Goal: Book appointment/travel/reservation

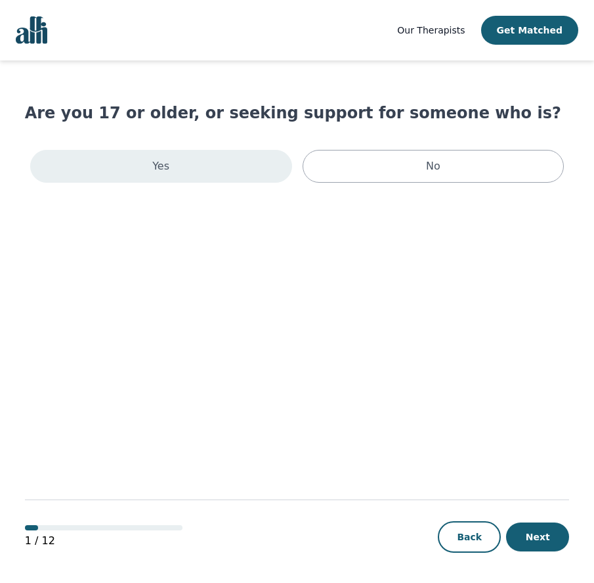
click at [208, 164] on div "Yes" at bounding box center [161, 166] width 262 height 33
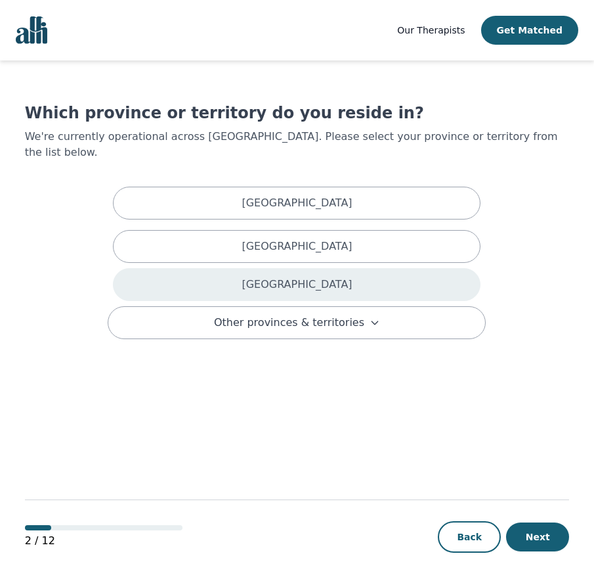
click at [245, 268] on div "Ontario" at bounding box center [297, 284] width 368 height 33
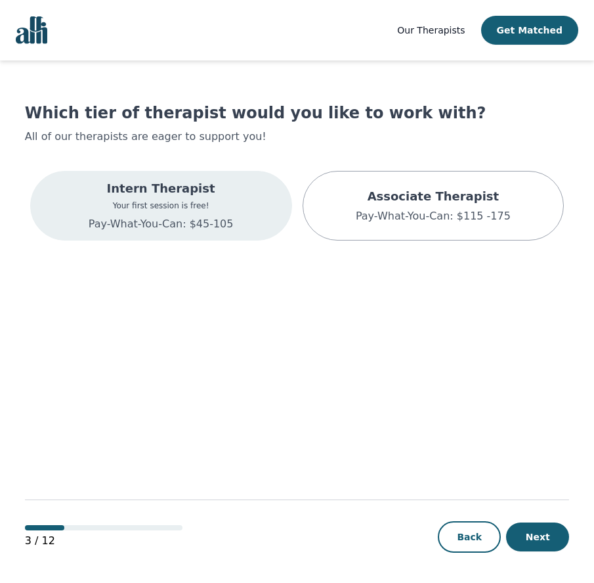
click at [185, 197] on p "Intern Therapist" at bounding box center [161, 188] width 145 height 18
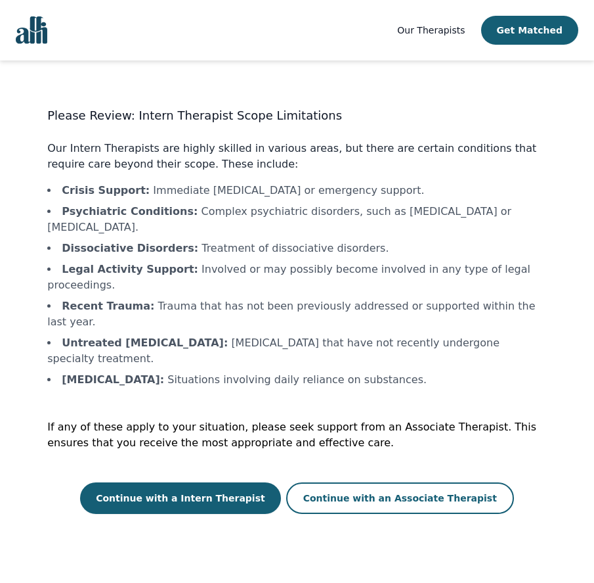
scroll to position [1, 0]
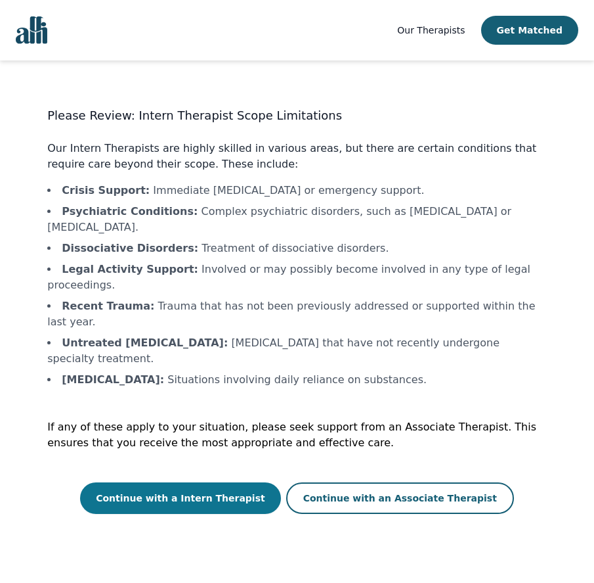
click at [213, 482] on button "Continue with a Intern Therapist" at bounding box center [180, 498] width 201 height 32
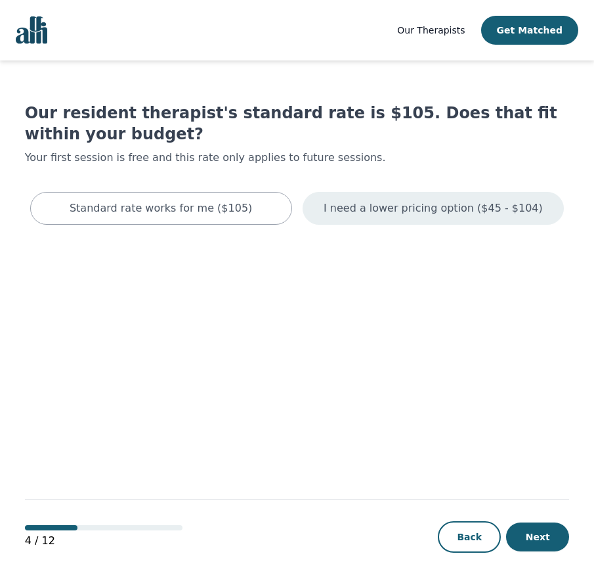
click at [396, 206] on p "I need a lower pricing option ($45 - $104)" at bounding box center [433, 208] width 219 height 16
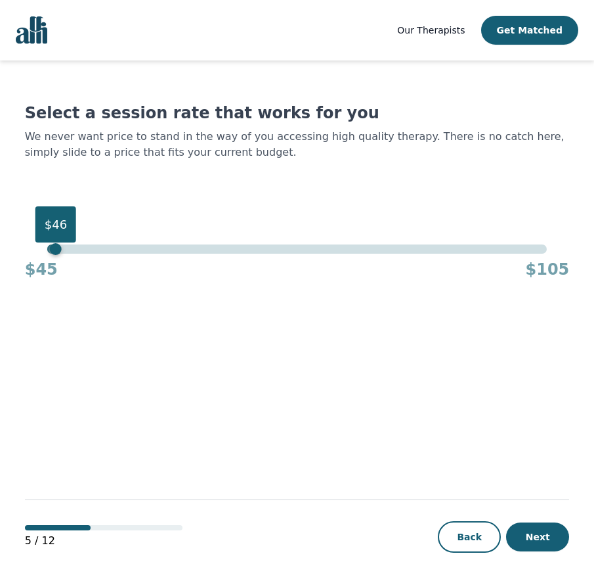
click at [53, 248] on div "$46" at bounding box center [296, 248] width 499 height 9
drag, startPoint x: 53, startPoint y: 249, endPoint x: 24, endPoint y: 246, distance: 29.7
click at [24, 247] on div "Our Therapists Get Matched Select a session rate that works for you We never wa…" at bounding box center [297, 292] width 594 height 584
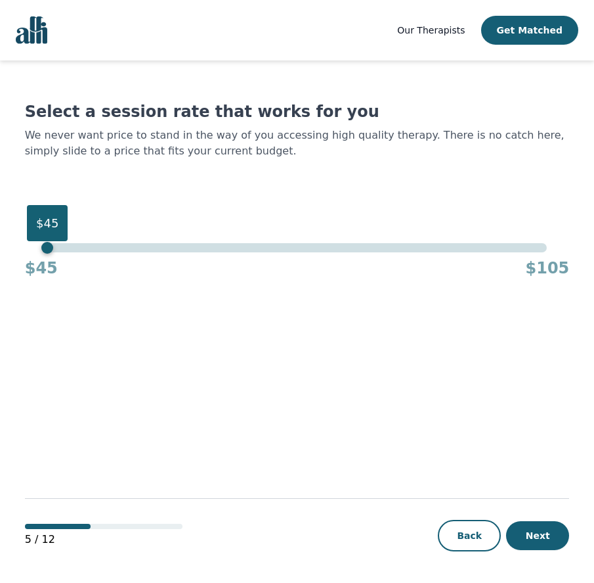
scroll to position [1, 0]
click at [538, 527] on button "Next" at bounding box center [537, 535] width 63 height 29
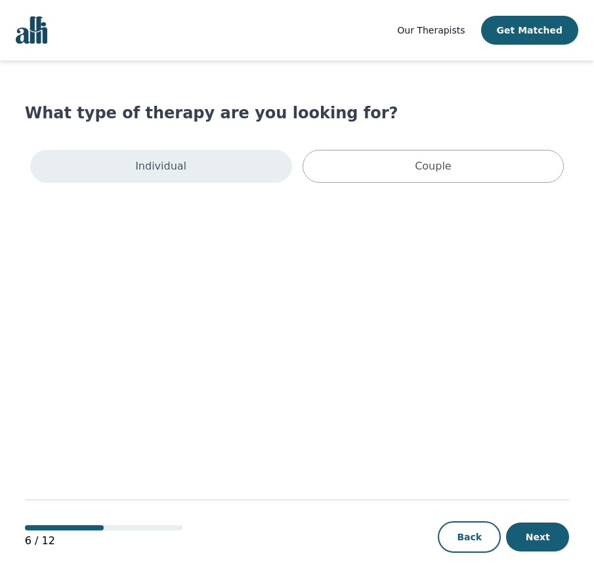
click at [192, 164] on div "Individual" at bounding box center [161, 166] width 262 height 33
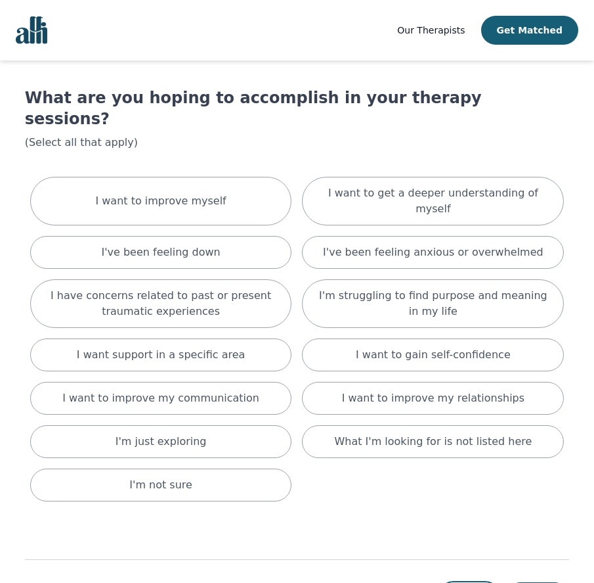
scroll to position [20, 0]
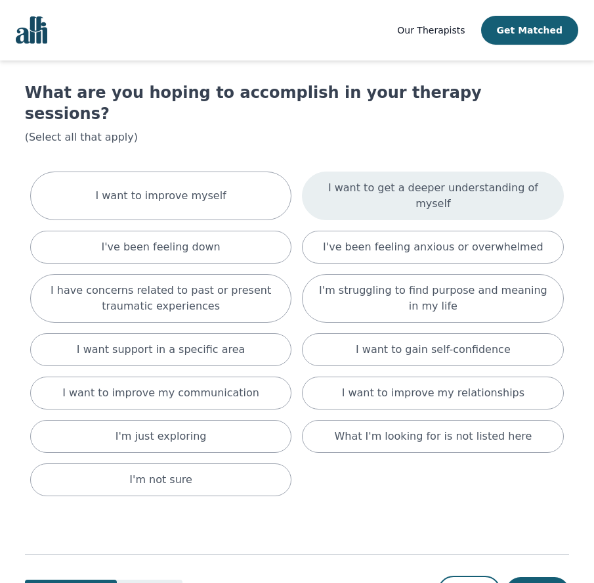
click at [407, 180] on p "I want to get a deeper understanding of myself" at bounding box center [433, 196] width 229 height 32
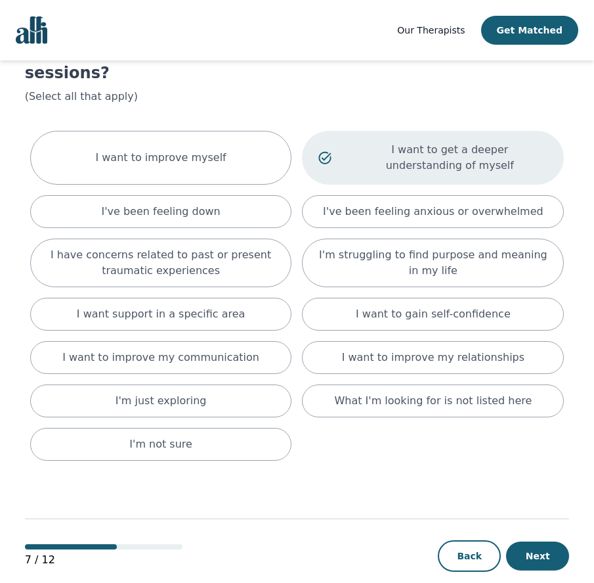
scroll to position [60, 0]
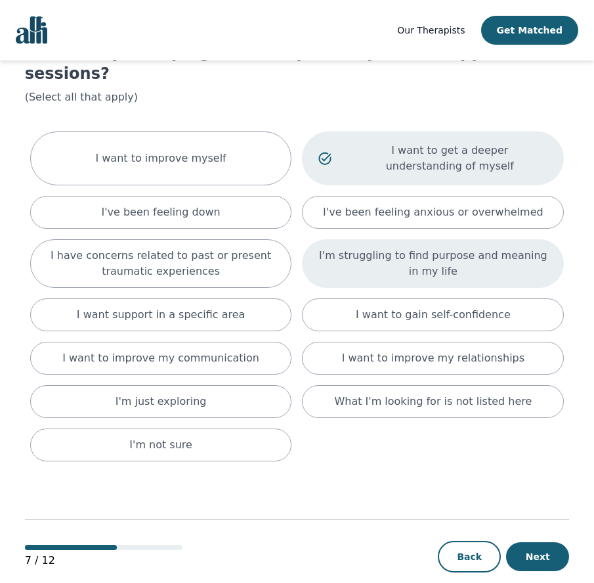
click at [414, 248] on p "I'm struggling to find purpose and meaning in my life" at bounding box center [433, 264] width 229 height 32
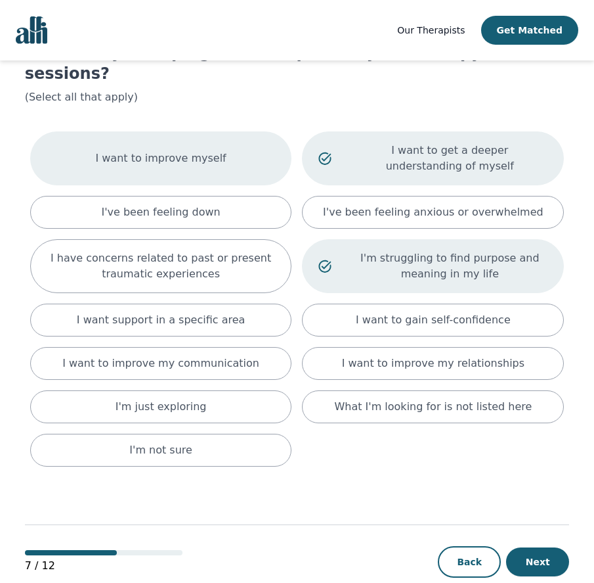
click at [202, 150] on p "I want to improve myself" at bounding box center [160, 158] width 131 height 16
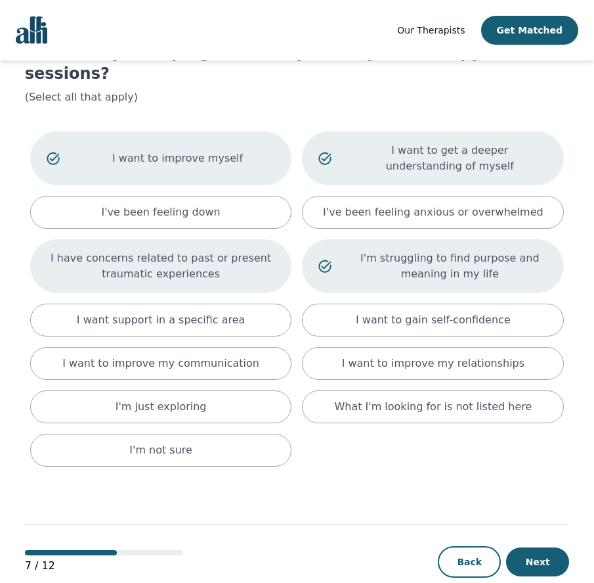
click at [221, 250] on p "I have concerns related to past or present traumatic experiences" at bounding box center [161, 266] width 229 height 32
click at [531, 547] on button "Next" at bounding box center [537, 561] width 63 height 29
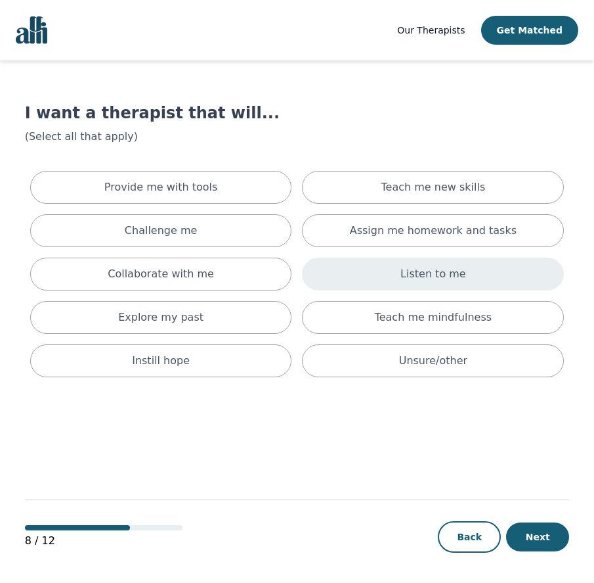
click at [407, 269] on p "Listen to me" at bounding box center [434, 274] width 66 height 16
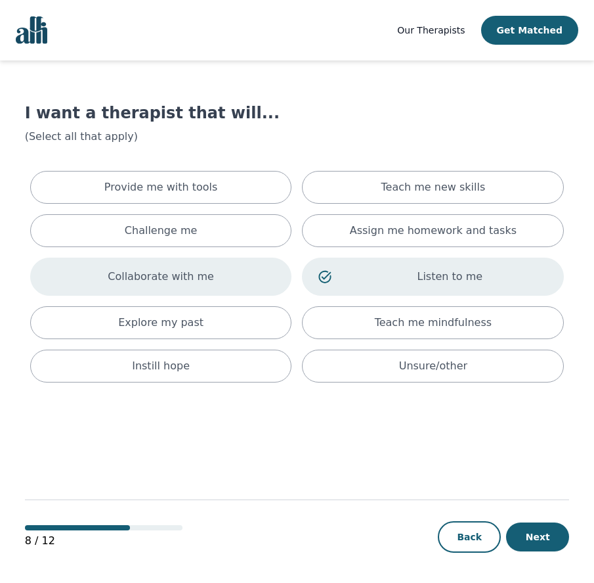
click at [190, 277] on p "Collaborate with me" at bounding box center [161, 277] width 106 height 16
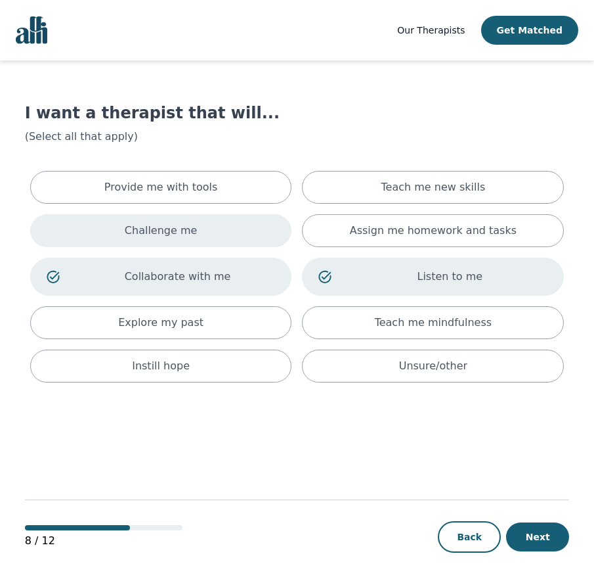
click at [190, 229] on p "Challenge me" at bounding box center [161, 231] width 73 height 16
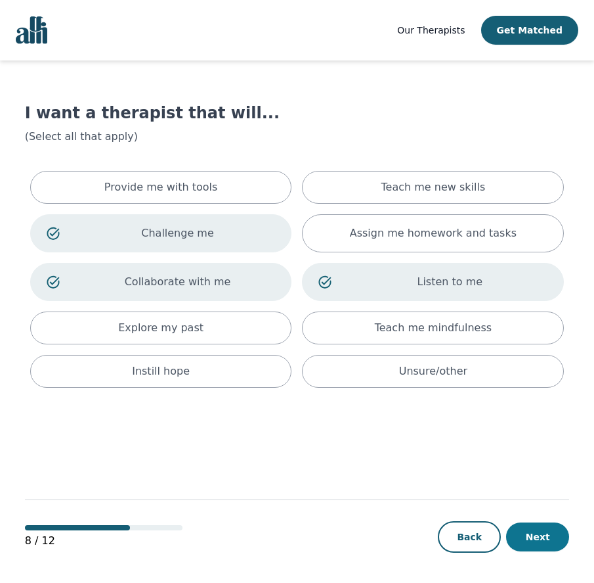
click at [542, 533] on button "Next" at bounding box center [537, 536] width 63 height 29
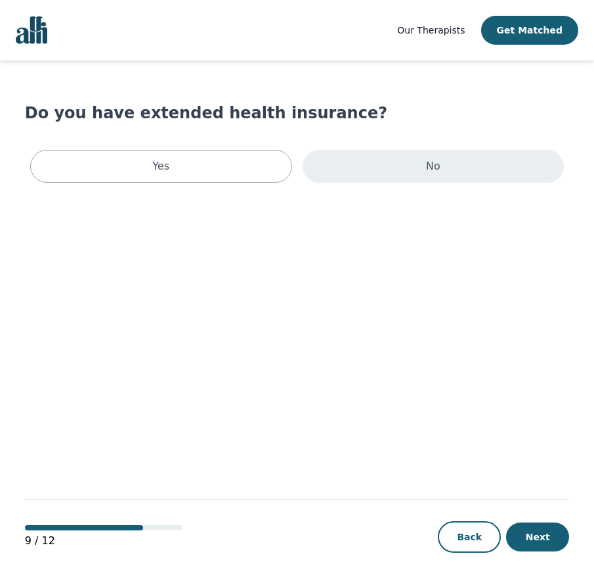
click at [454, 172] on div "No" at bounding box center [434, 166] width 262 height 33
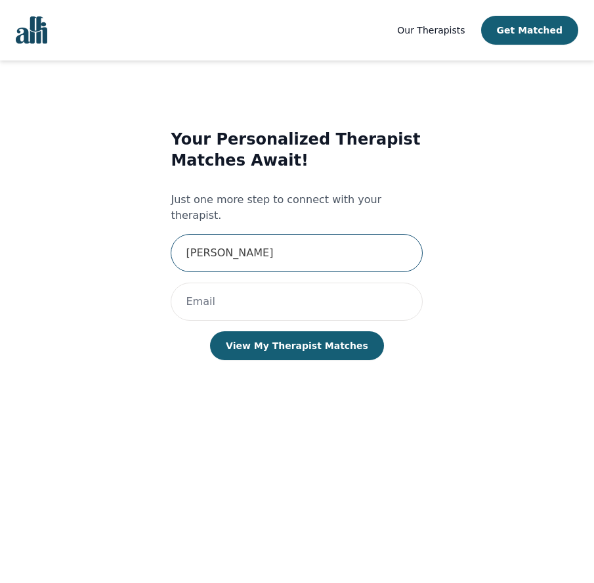
type input "Patti"
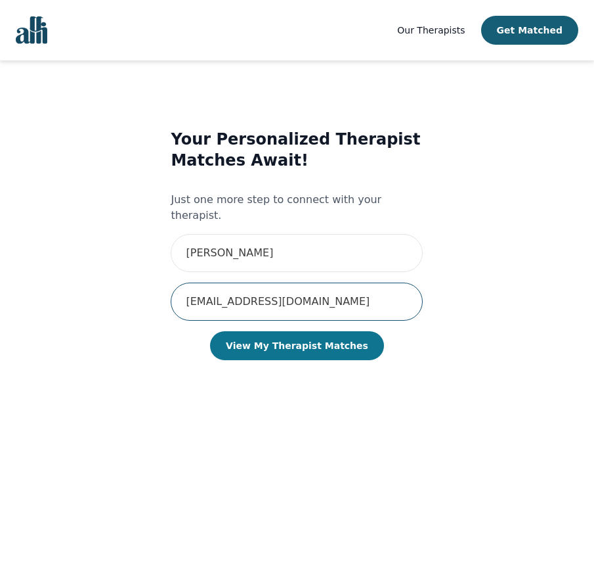
type input "pattimoses@gmail.com"
click at [326, 344] on button "View My Therapist Matches" at bounding box center [297, 345] width 174 height 29
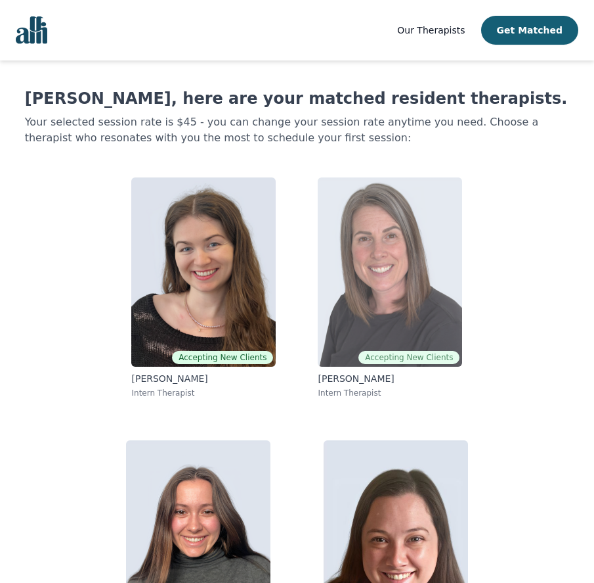
scroll to position [14, 0]
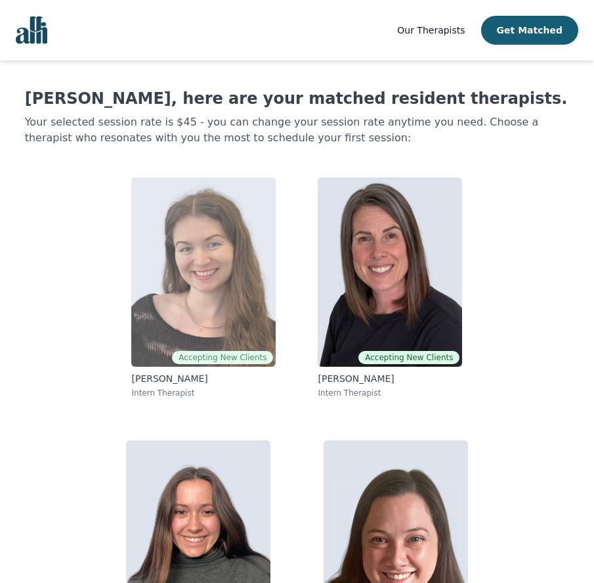
click at [212, 282] on img at bounding box center [203, 271] width 145 height 189
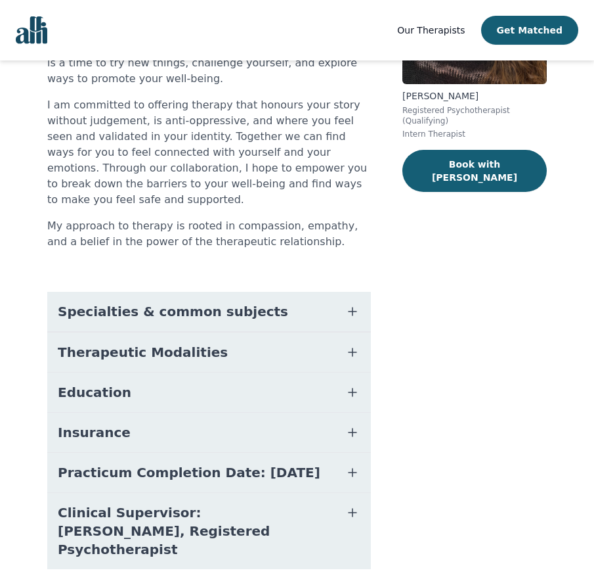
scroll to position [198, 0]
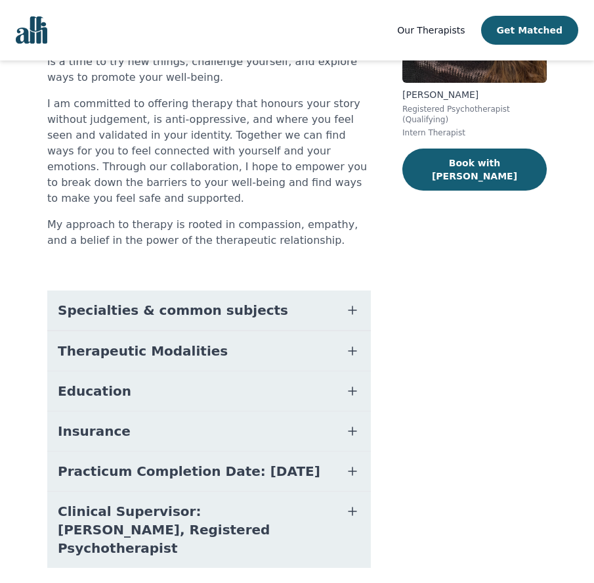
click at [354, 383] on icon "button" at bounding box center [353, 391] width 16 height 16
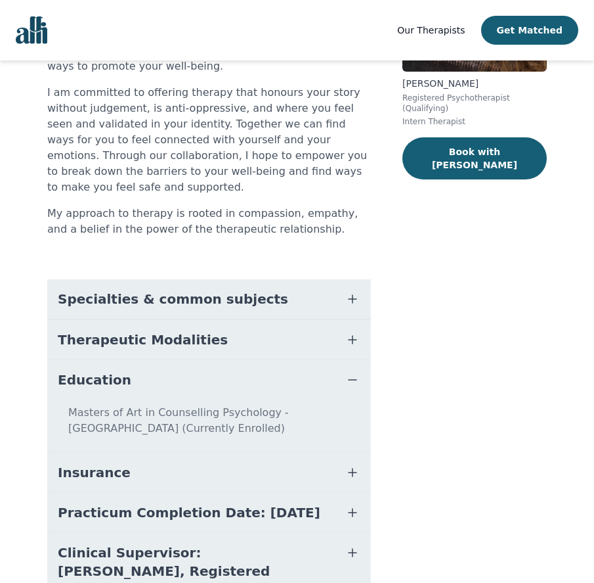
scroll to position [208, 0]
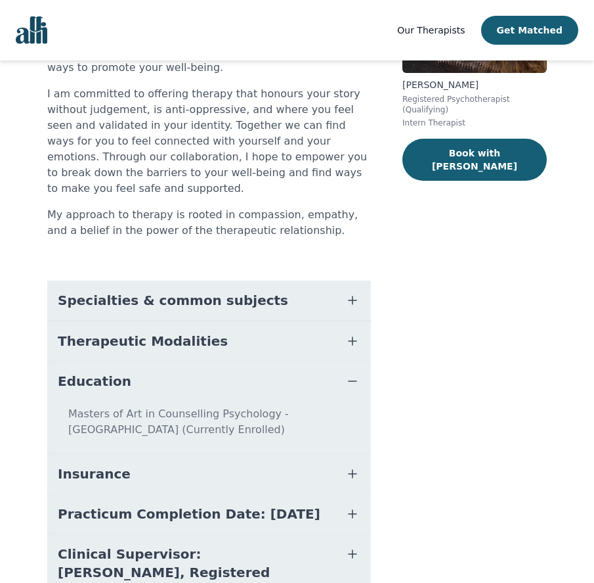
click at [347, 333] on icon "button" at bounding box center [353, 341] width 16 height 16
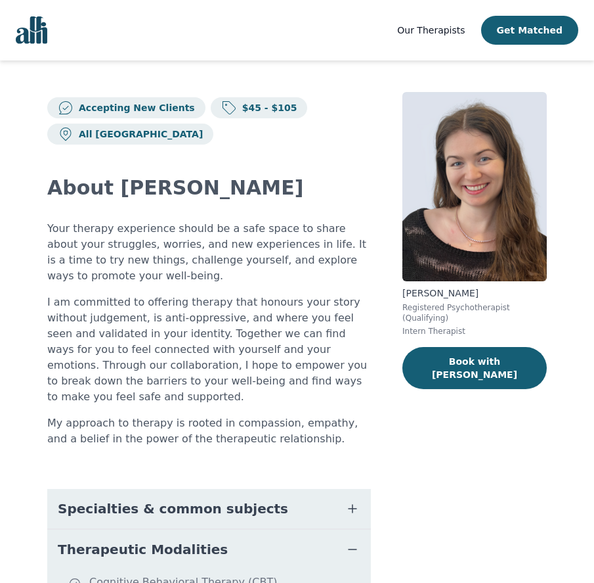
scroll to position [0, 0]
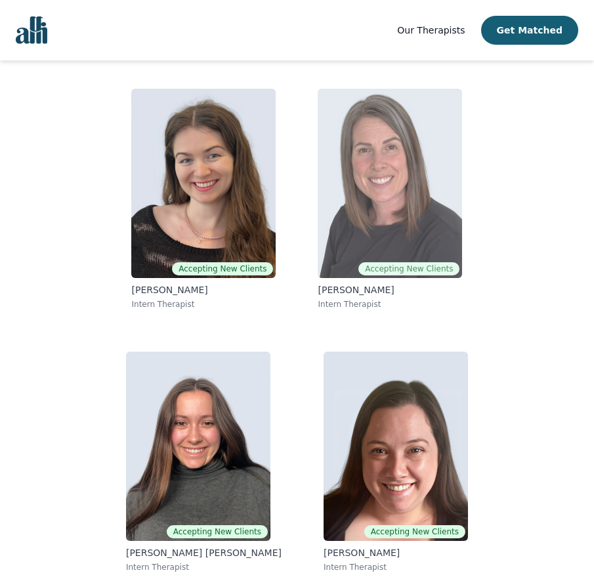
scroll to position [103, 0]
click at [393, 185] on img at bounding box center [390, 183] width 145 height 189
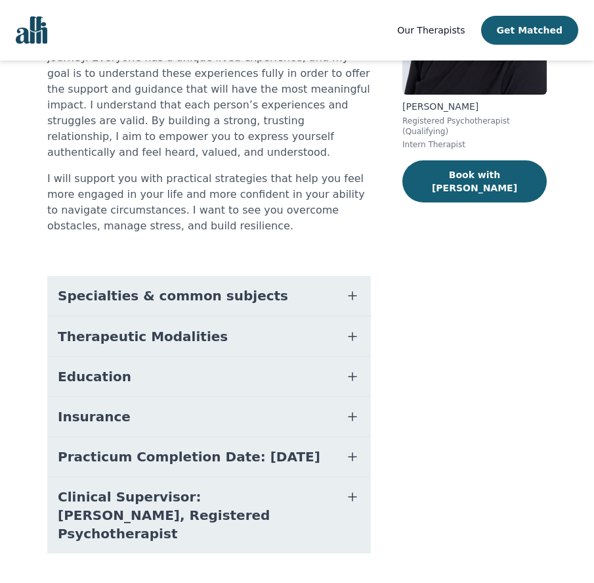
scroll to position [186, 0]
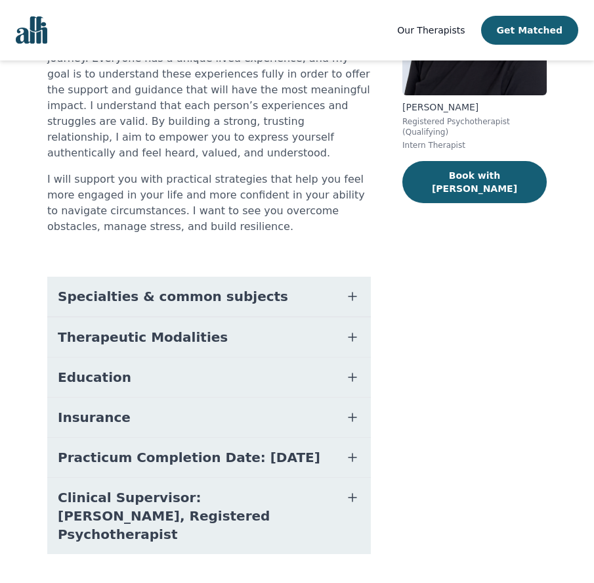
click at [357, 369] on icon "button" at bounding box center [353, 377] width 16 height 16
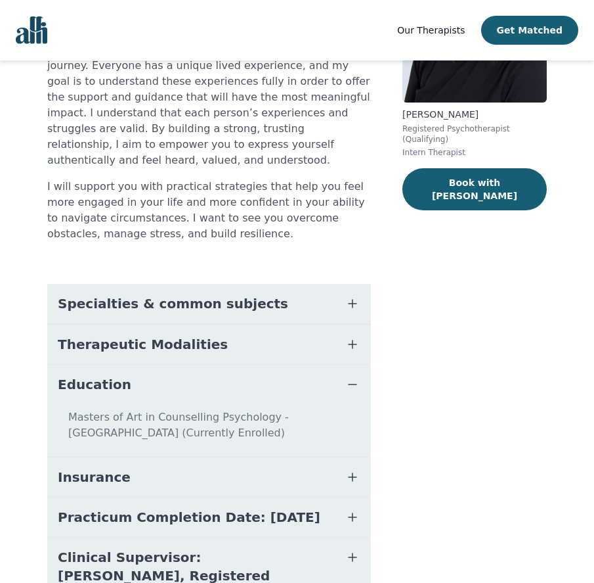
scroll to position [175, 0]
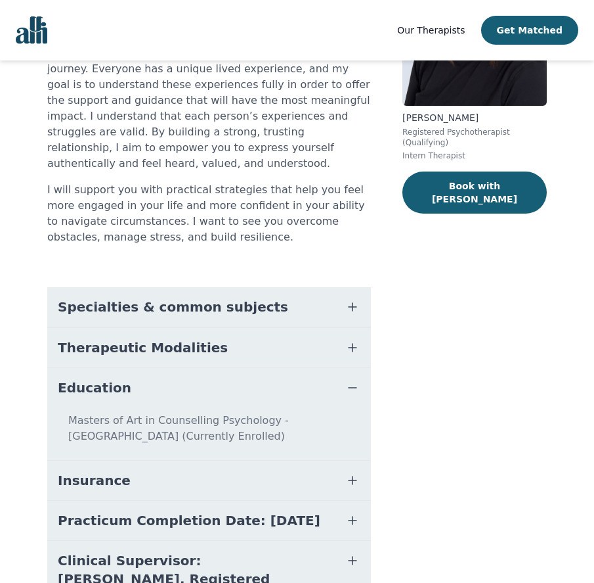
click at [348, 328] on button "Therapeutic Modalities" at bounding box center [209, 347] width 324 height 39
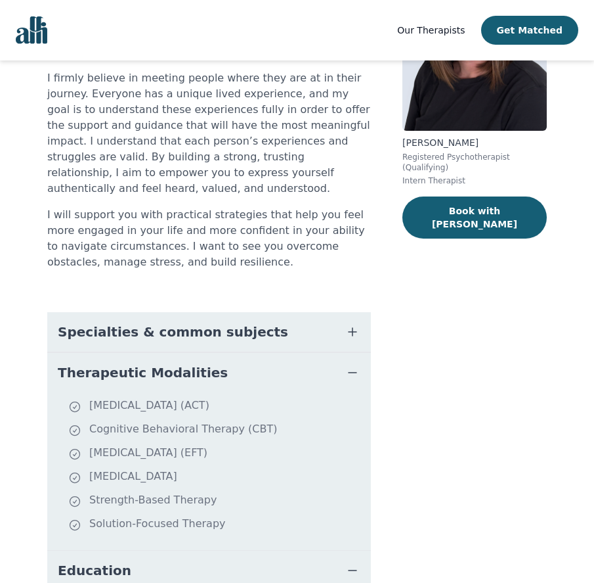
scroll to position [148, 0]
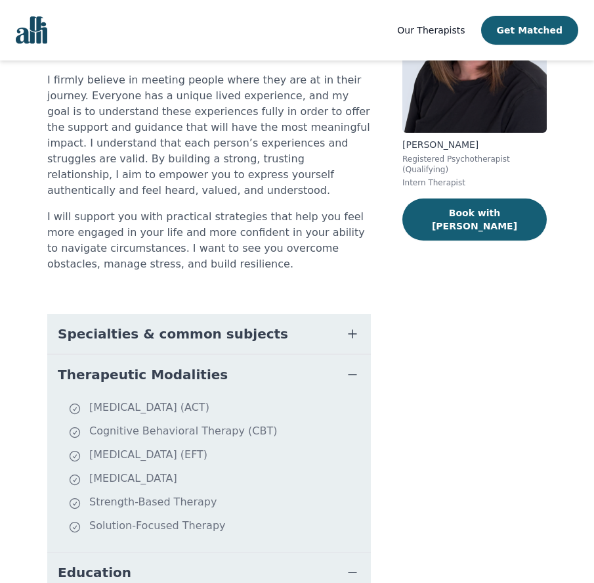
click at [351, 326] on icon "button" at bounding box center [353, 334] width 16 height 16
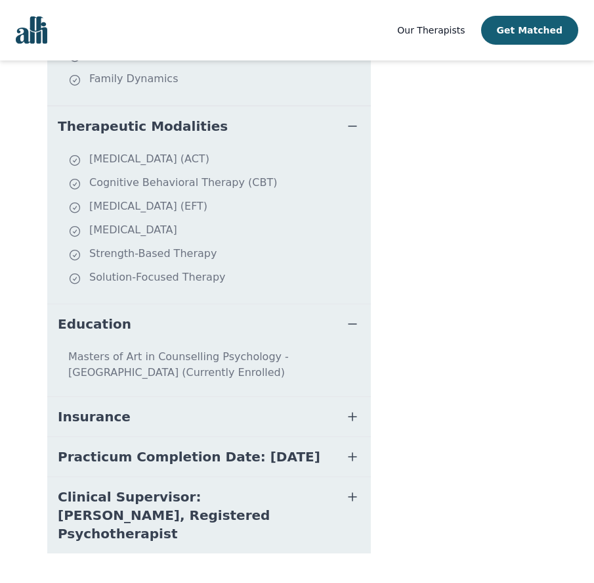
scroll to position [625, 0]
click at [346, 409] on icon "button" at bounding box center [353, 417] width 16 height 16
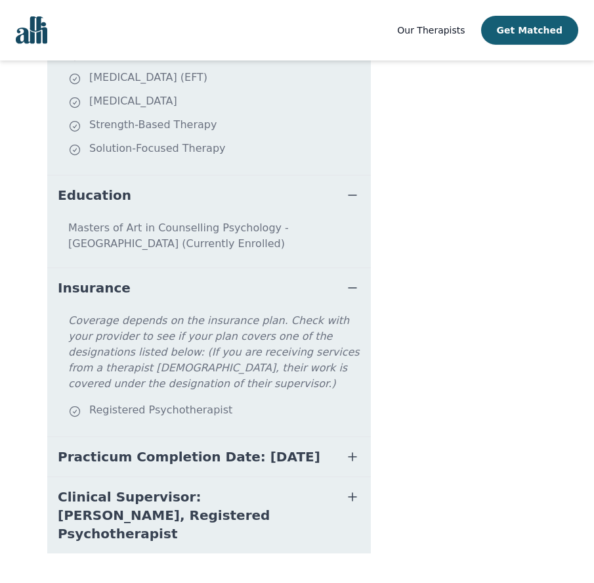
scroll to position [753, 0]
click at [346, 449] on icon "button" at bounding box center [353, 457] width 16 height 16
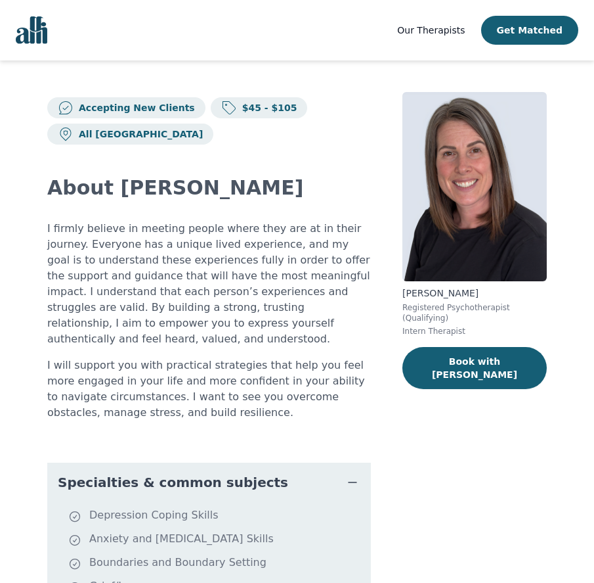
scroll to position [0, 0]
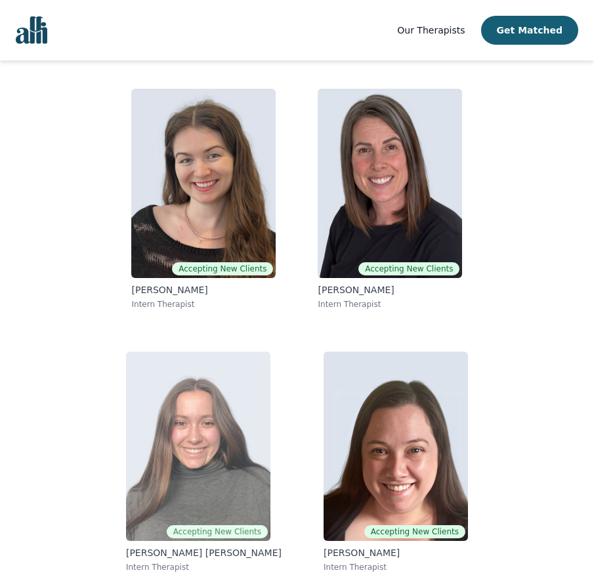
scroll to position [103, 0]
click at [200, 399] on img at bounding box center [198, 445] width 145 height 189
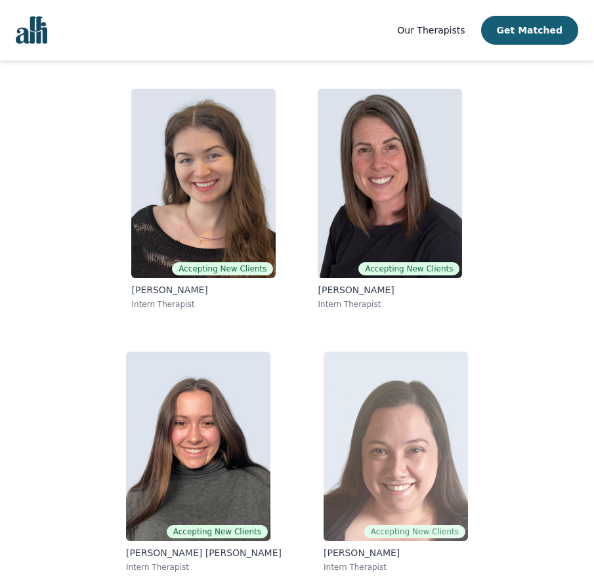
click at [377, 430] on img at bounding box center [396, 445] width 145 height 189
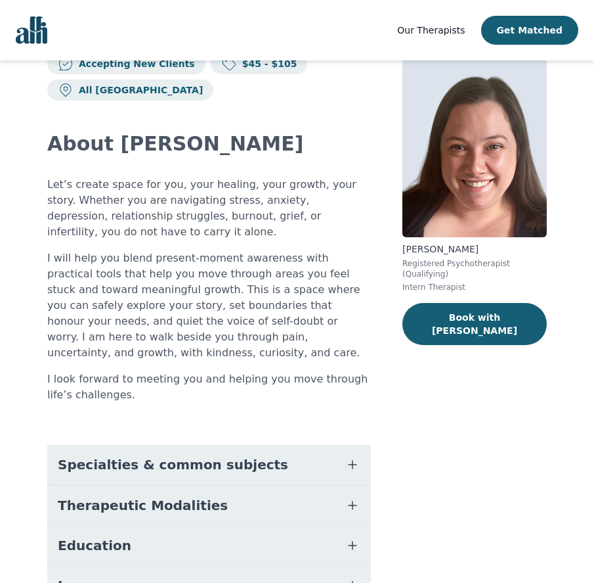
scroll to position [44, 0]
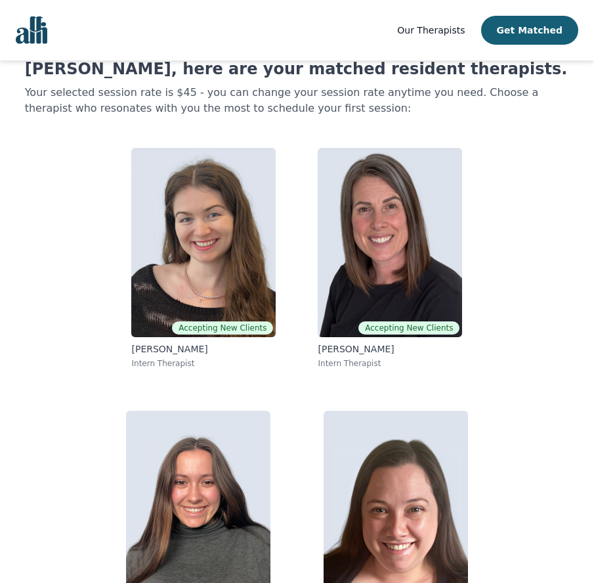
scroll to position [103, 0]
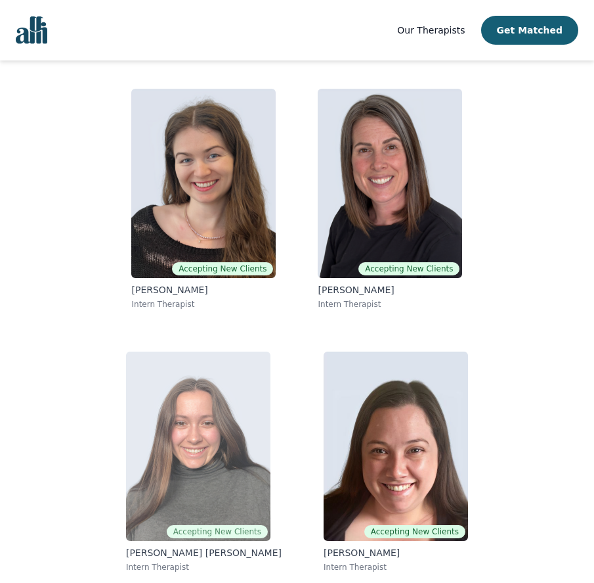
click at [213, 423] on img at bounding box center [198, 445] width 145 height 189
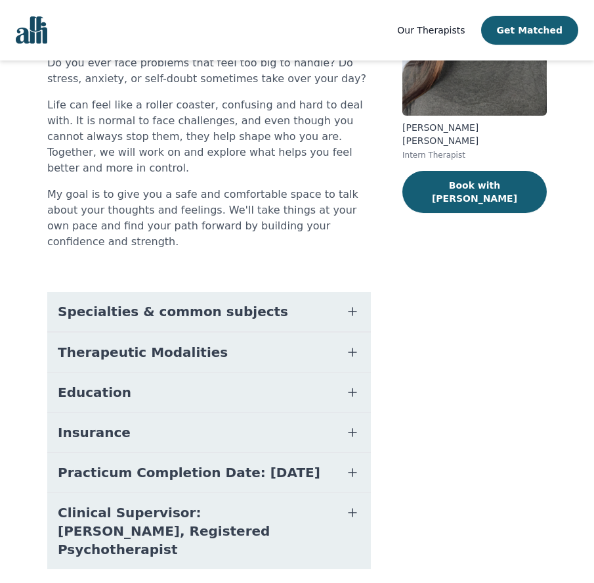
scroll to position [165, 0]
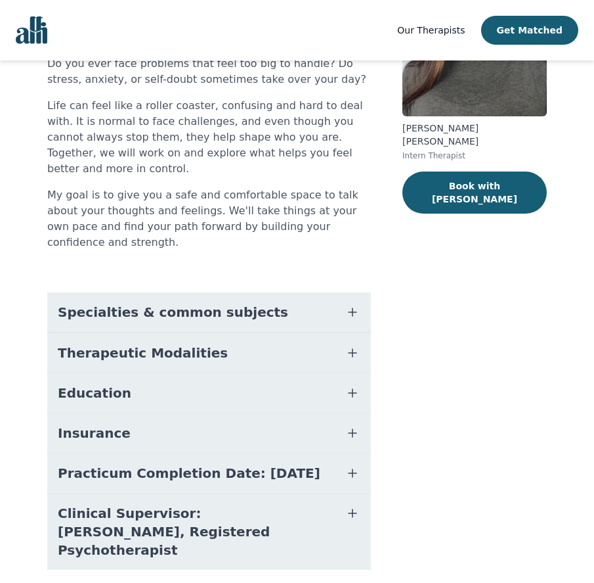
click at [336, 453] on button "Practicum Completion Date: 2025-12-19" at bounding box center [209, 472] width 324 height 39
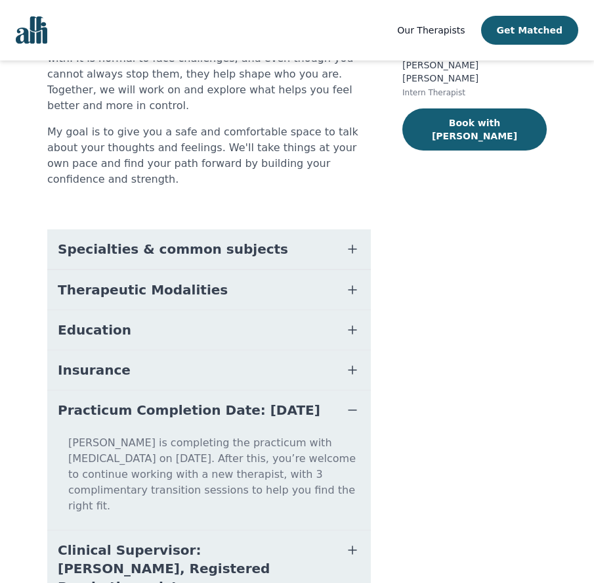
scroll to position [235, 0]
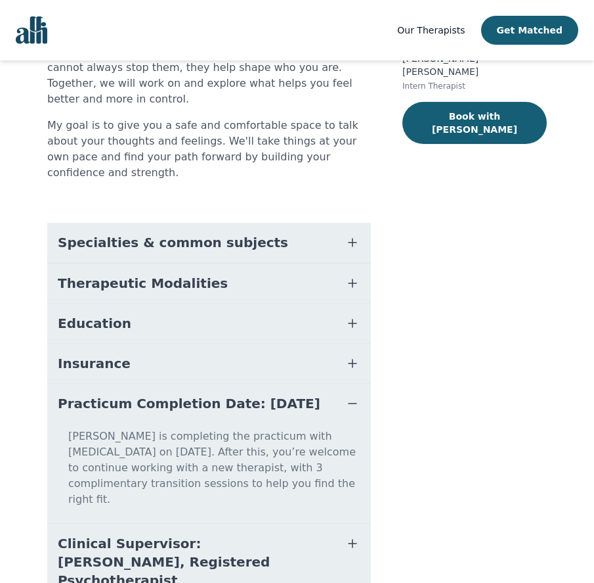
click at [346, 315] on icon "button" at bounding box center [353, 323] width 16 height 16
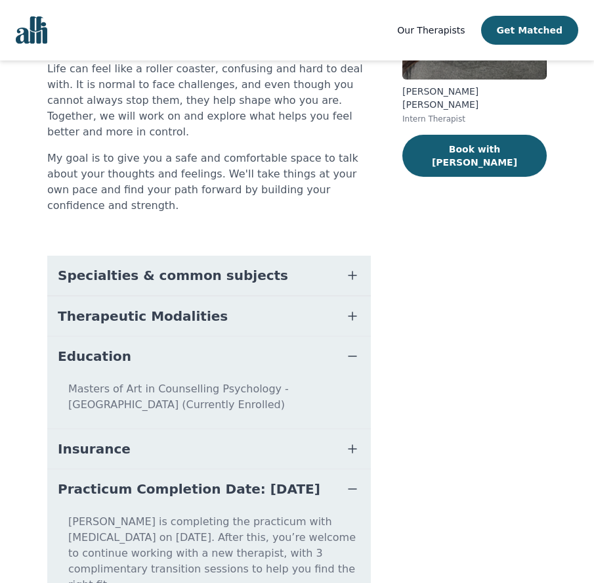
scroll to position [198, 0]
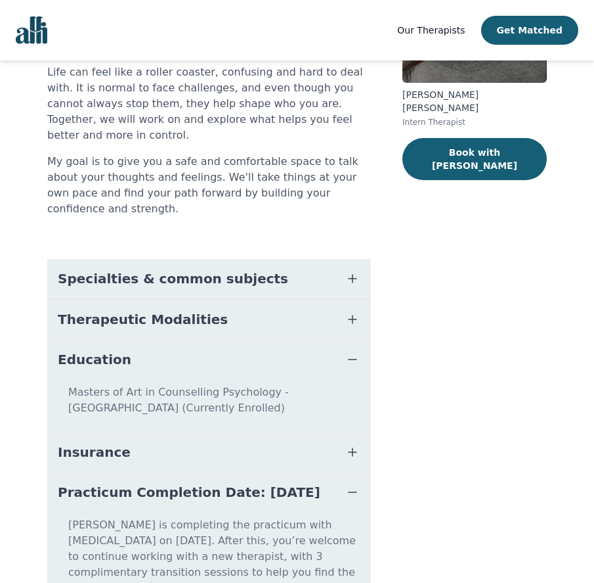
click at [354, 310] on span "button" at bounding box center [353, 319] width 16 height 18
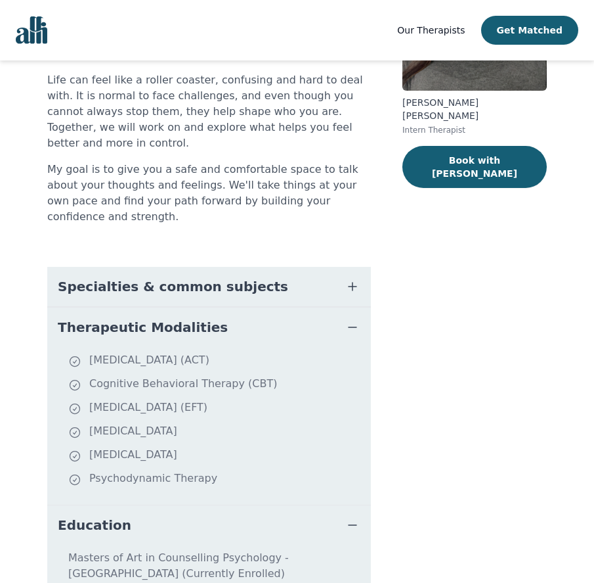
scroll to position [184, 0]
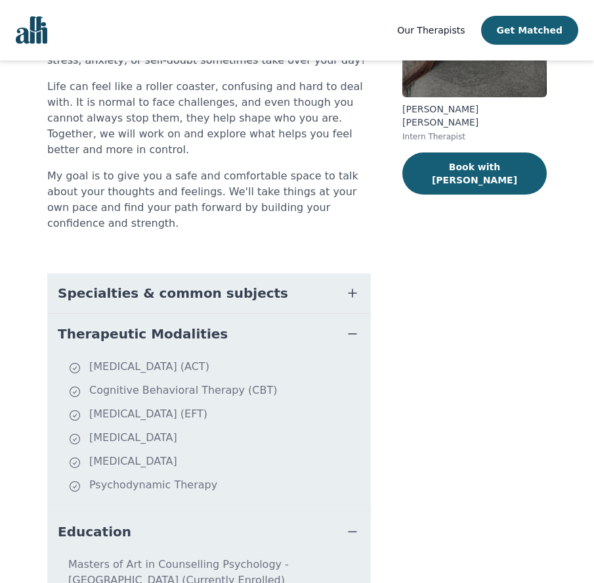
click at [349, 285] on icon "button" at bounding box center [353, 293] width 16 height 16
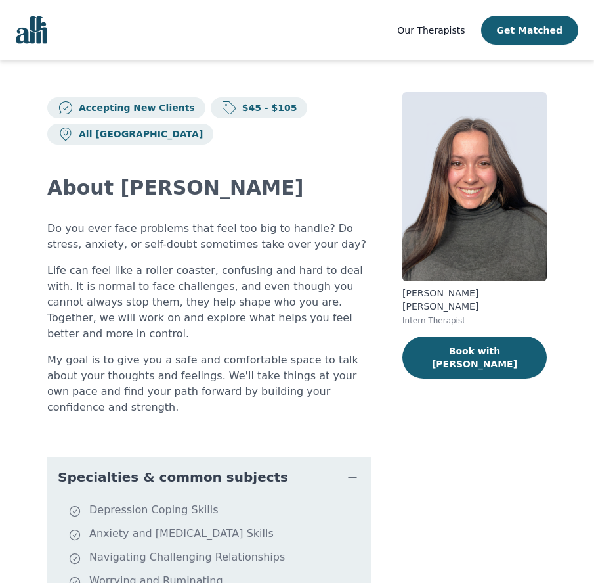
scroll to position [0, 0]
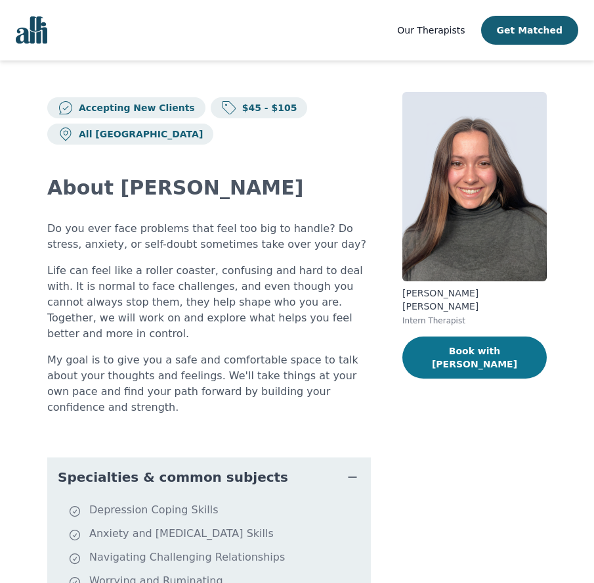
click at [450, 340] on button "Book with Rachelle" at bounding box center [475, 357] width 145 height 42
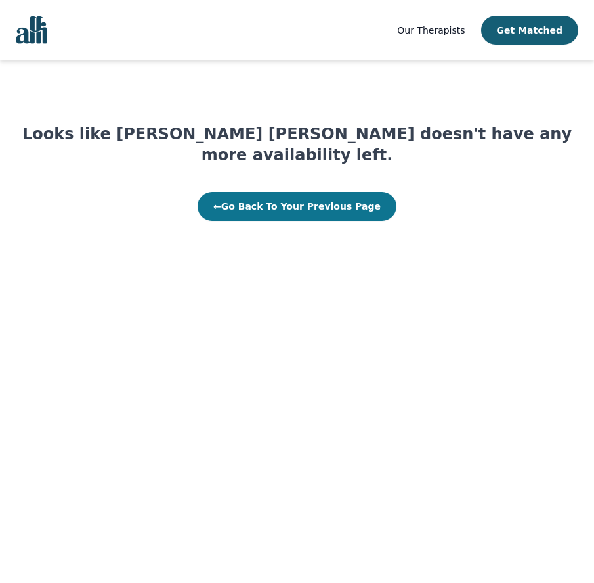
click at [320, 192] on button "← Go Back To Your Previous Page" at bounding box center [297, 206] width 199 height 29
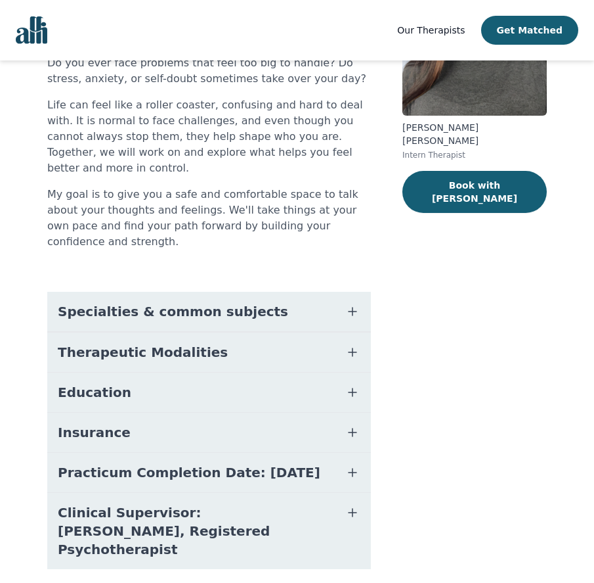
scroll to position [165, 0]
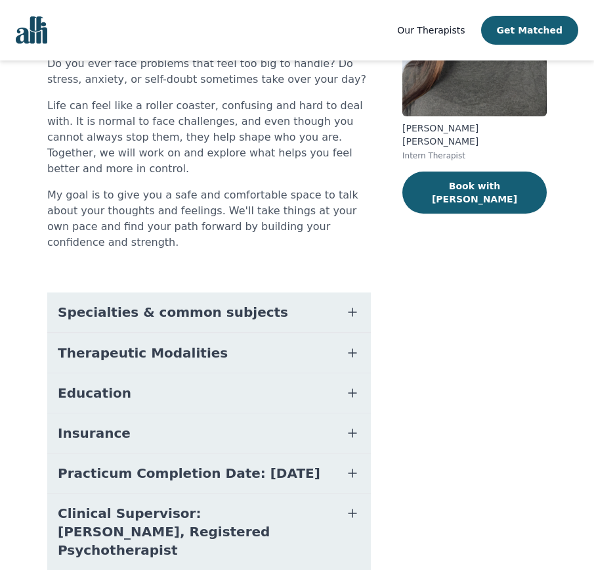
click at [357, 505] on icon "button" at bounding box center [353, 513] width 16 height 16
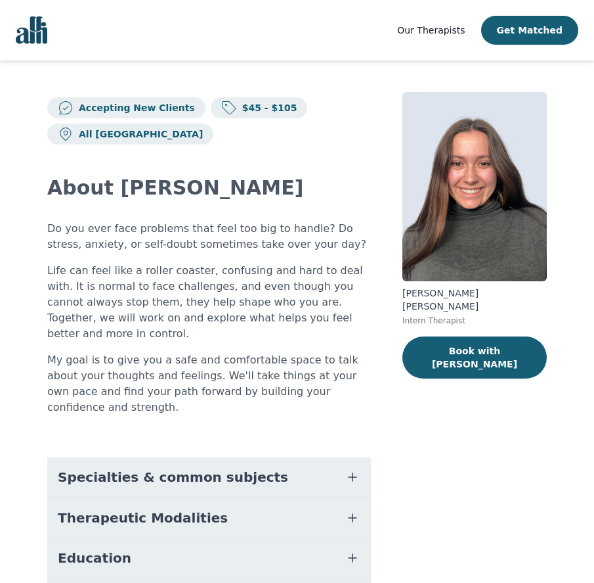
scroll to position [0, 0]
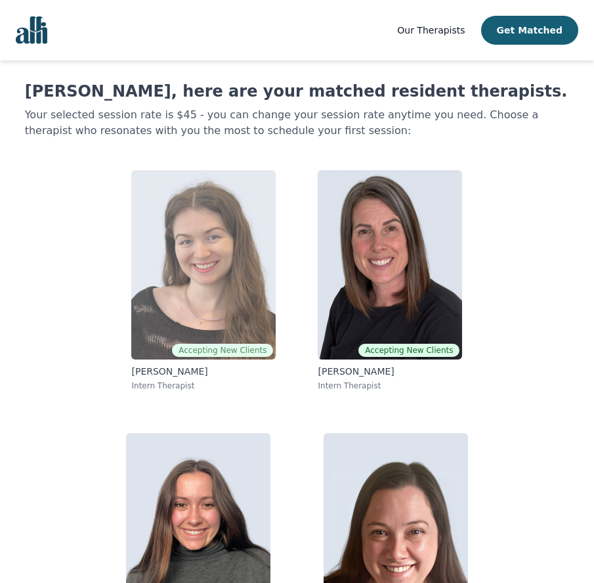
scroll to position [2, 0]
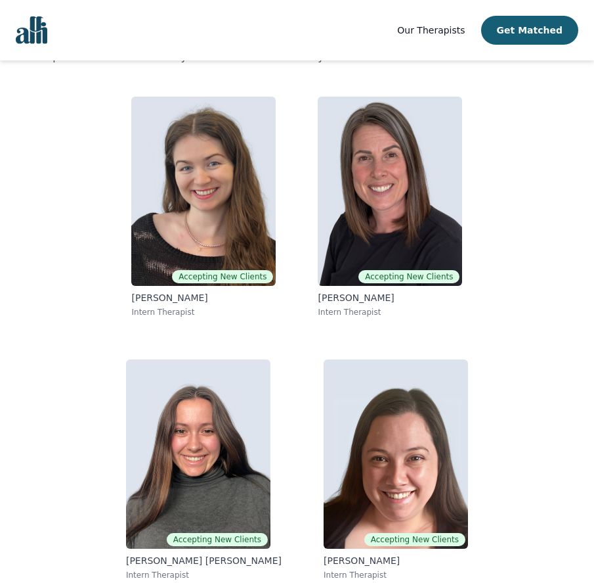
scroll to position [-18, 0]
